Goal: Task Accomplishment & Management: Manage account settings

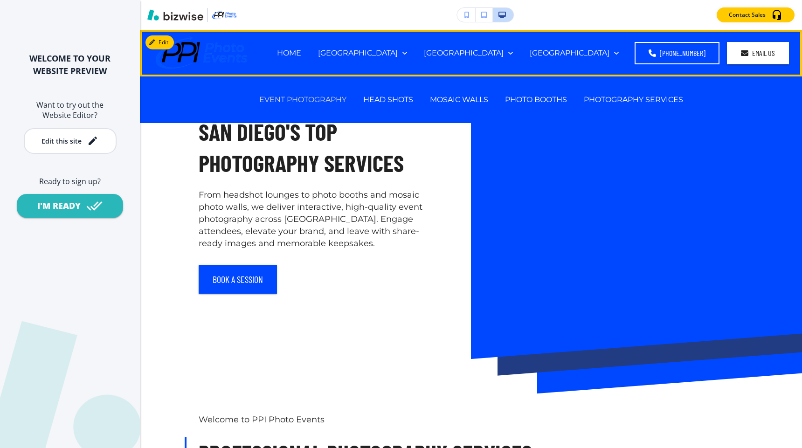
click at [329, 100] on p "EVENT PHOTOGRAPHY" at bounding box center [302, 99] width 87 height 11
click at [396, 96] on p "HEAD SHOTS" at bounding box center [388, 99] width 50 height 11
click at [458, 104] on p "MOSAIC WALLS" at bounding box center [459, 99] width 58 height 11
click at [504, 49] on p "[GEOGRAPHIC_DATA]" at bounding box center [464, 53] width 80 height 11
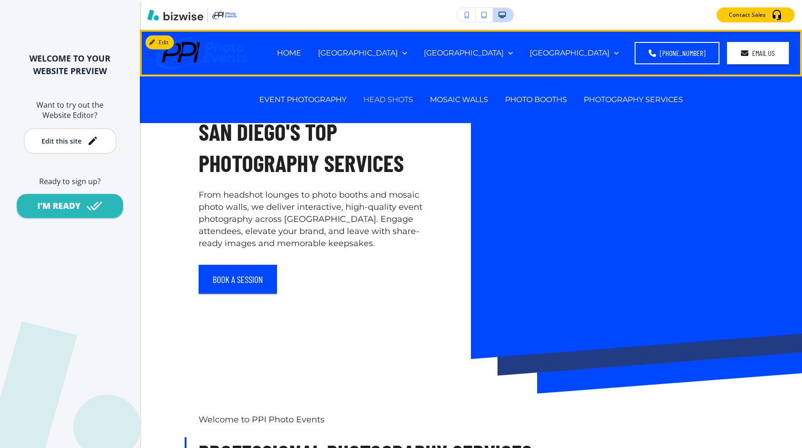
click at [405, 98] on p "HEAD SHOTS" at bounding box center [388, 99] width 50 height 11
click at [394, 98] on p "HEAD SHOTS" at bounding box center [388, 99] width 50 height 11
click at [455, 100] on p "MOSAIC WALLS" at bounding box center [459, 99] width 58 height 11
click at [542, 98] on p "PHOTO BOOTHS" at bounding box center [536, 99] width 62 height 11
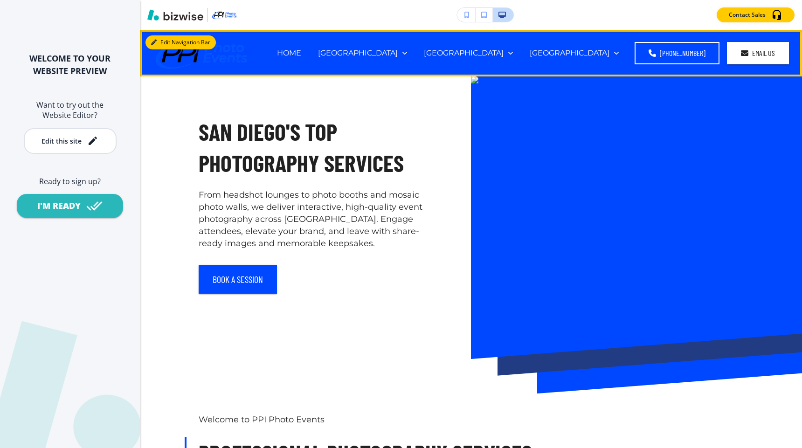
click at [167, 43] on button "Edit Navigation Bar" at bounding box center [181, 42] width 70 height 14
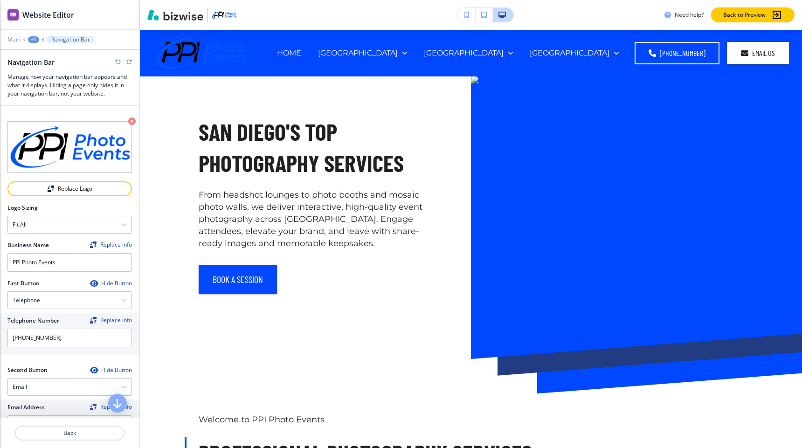
click at [15, 41] on p "Main" at bounding box center [13, 39] width 13 height 7
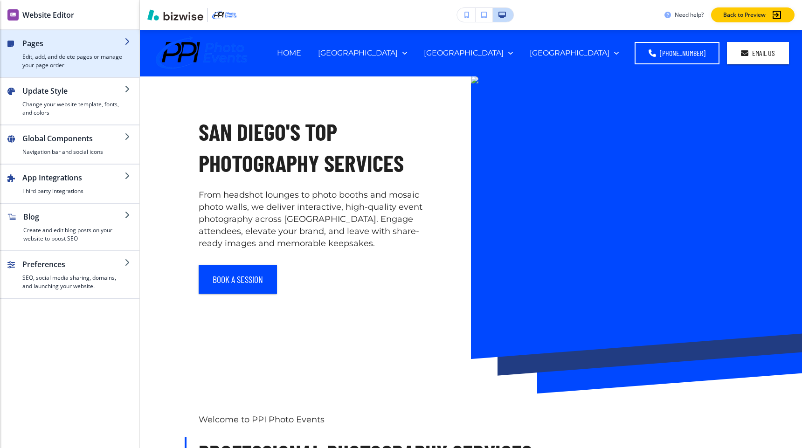
click at [55, 63] on h4 "Edit, add, and delete pages or manage your page order" at bounding box center [73, 61] width 102 height 17
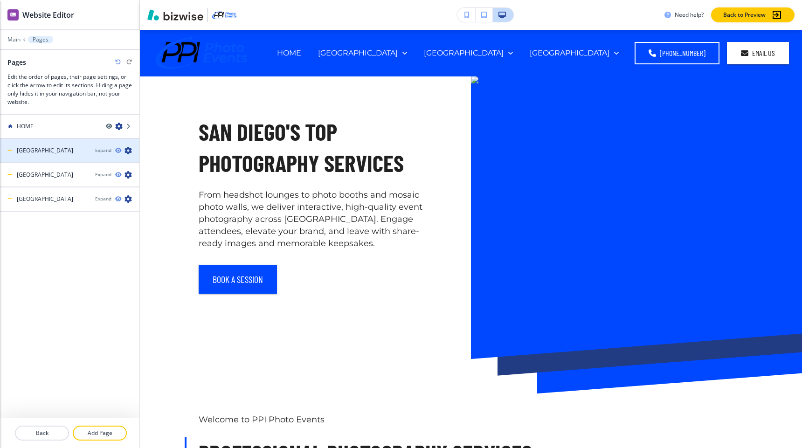
click at [68, 152] on div "[GEOGRAPHIC_DATA]" at bounding box center [44, 150] width 88 height 8
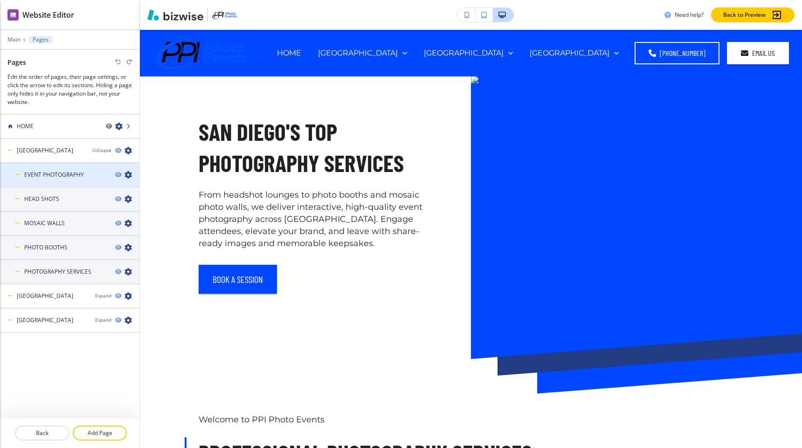
click at [92, 177] on div "EVENT PHOTOGRAPHY" at bounding box center [54, 175] width 108 height 8
click at [118, 174] on icon "button" at bounding box center [118, 175] width 6 height 6
click at [127, 174] on icon "button" at bounding box center [128, 174] width 7 height 7
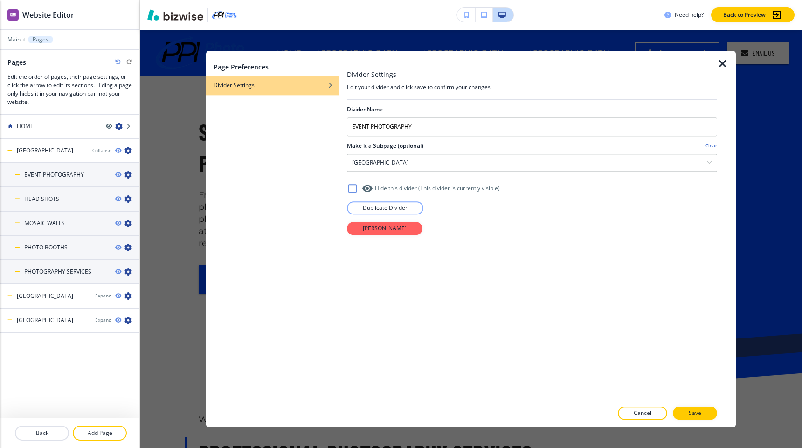
click at [726, 71] on div at bounding box center [727, 239] width 19 height 376
click at [725, 64] on icon "button" at bounding box center [723, 63] width 11 height 11
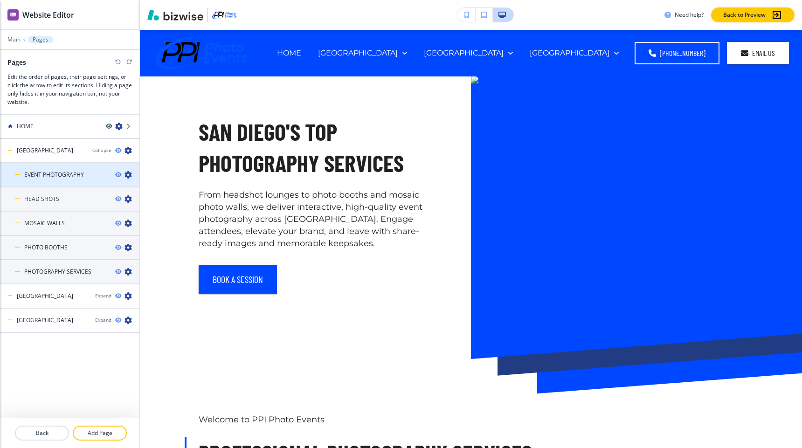
click at [84, 175] on div "EVENT PHOTOGRAPHY" at bounding box center [54, 175] width 108 height 8
click at [117, 175] on icon "button" at bounding box center [118, 175] width 6 height 6
click at [117, 174] on icon "button" at bounding box center [118, 175] width 6 height 6
click at [83, 174] on h4 "EVENT PHOTOGRAPHY" at bounding box center [54, 175] width 60 height 8
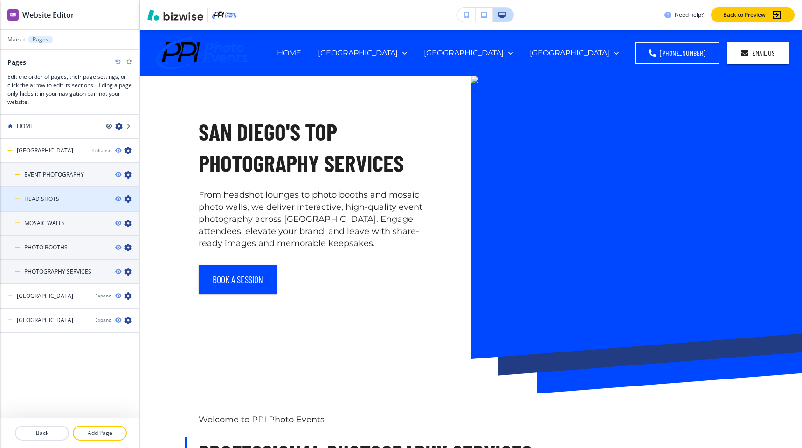
click at [51, 192] on div at bounding box center [69, 191] width 139 height 7
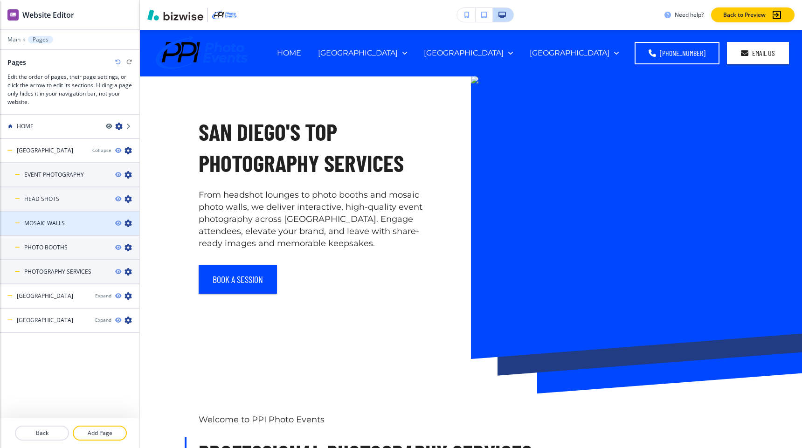
click at [59, 227] on h4 "MOSAIC WALLS" at bounding box center [44, 223] width 41 height 8
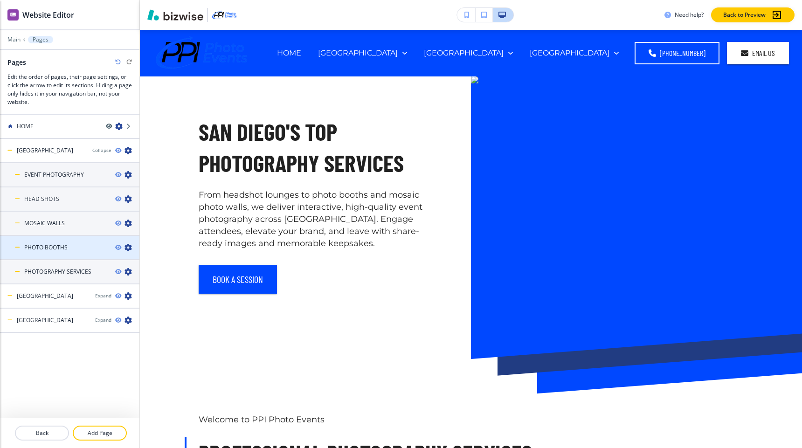
click at [58, 255] on div at bounding box center [69, 255] width 139 height 7
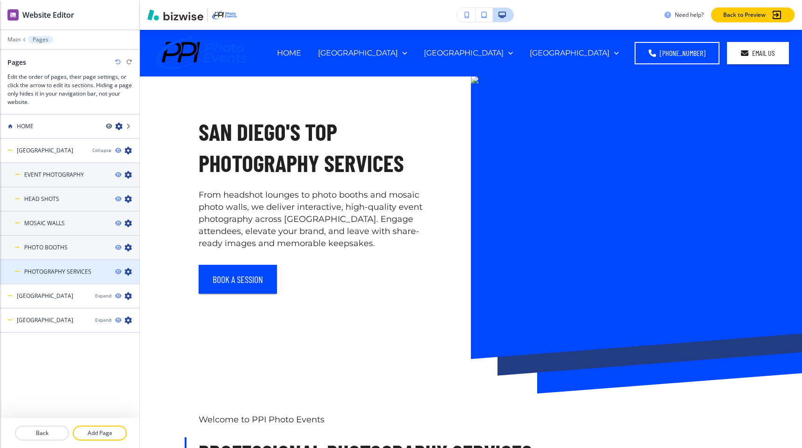
click at [58, 279] on div at bounding box center [69, 279] width 139 height 7
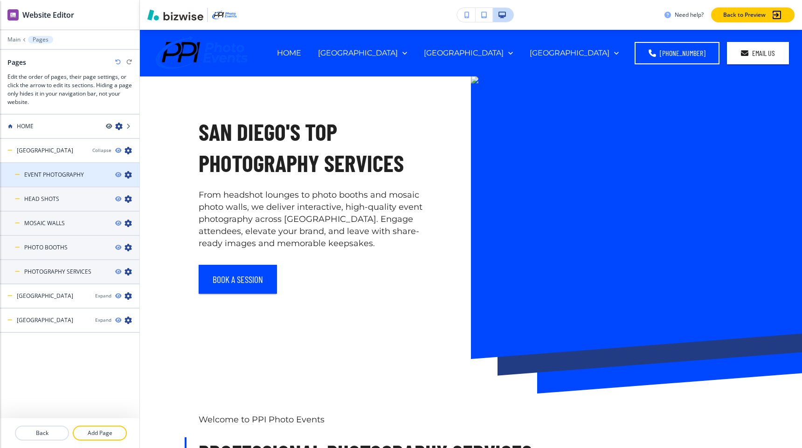
click at [62, 176] on h4 "EVENT PHOTOGRAPHY" at bounding box center [54, 175] width 60 height 8
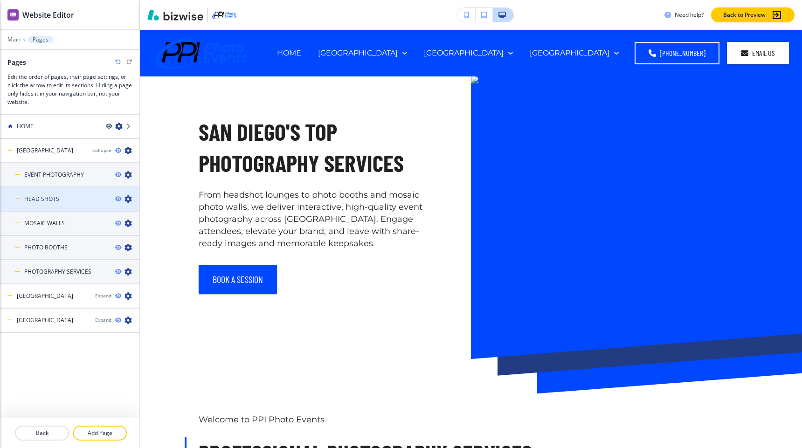
click at [62, 205] on div at bounding box center [69, 206] width 139 height 7
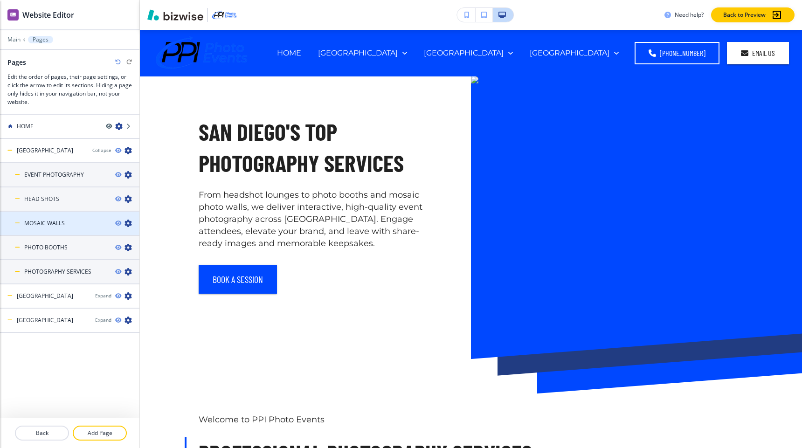
click at [62, 223] on h4 "MOSAIC WALLS" at bounding box center [44, 223] width 41 height 8
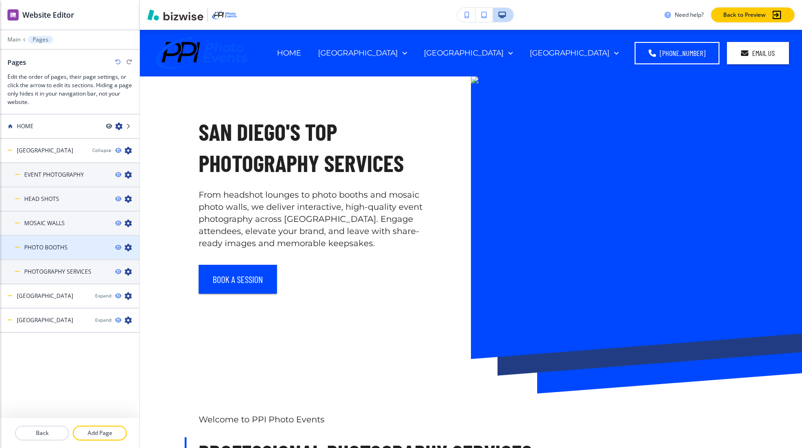
click at [62, 252] on div at bounding box center [69, 255] width 139 height 7
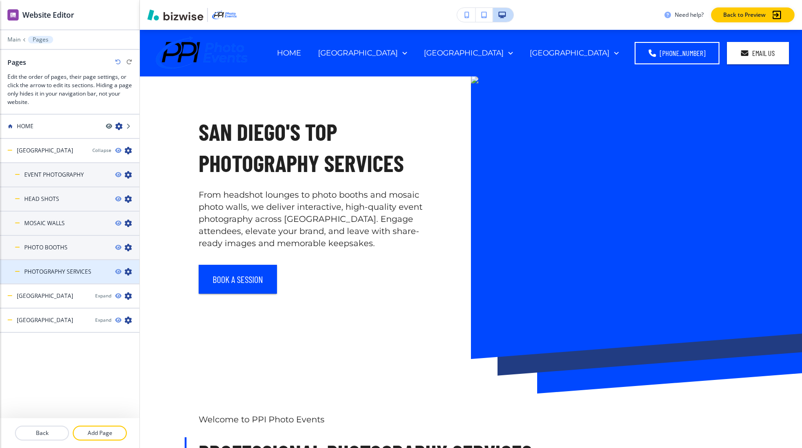
click at [63, 277] on div at bounding box center [69, 279] width 139 height 7
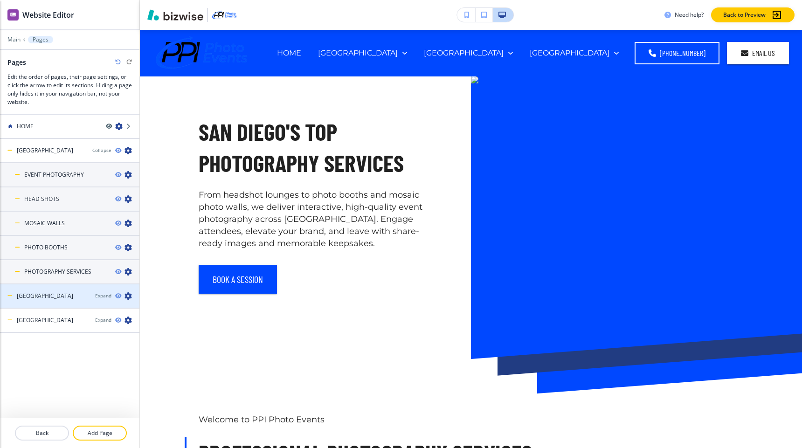
click at [63, 302] on div at bounding box center [69, 303] width 139 height 7
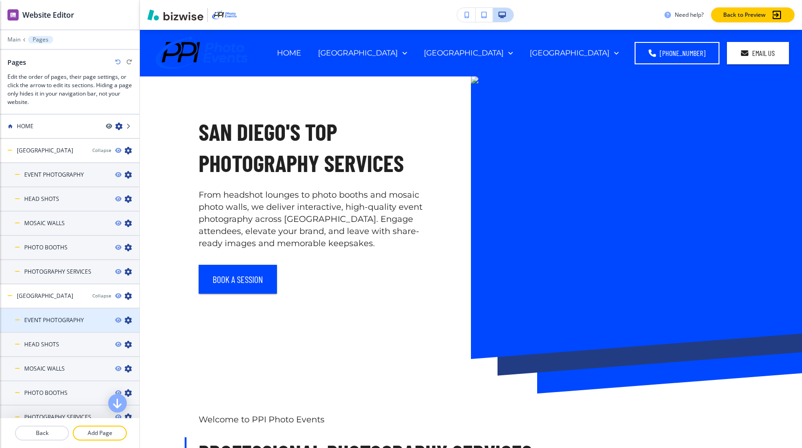
click at [67, 319] on h4 "EVENT PHOTOGRAPHY" at bounding box center [54, 320] width 60 height 8
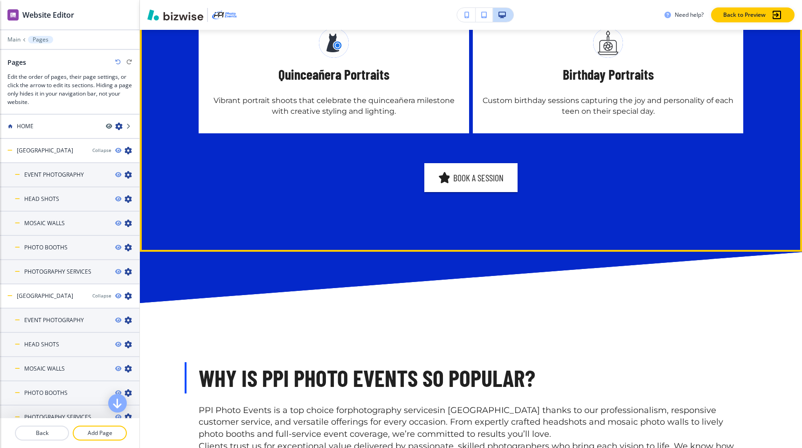
scroll to position [2055, 0]
